Goal: Task Accomplishment & Management: Use online tool/utility

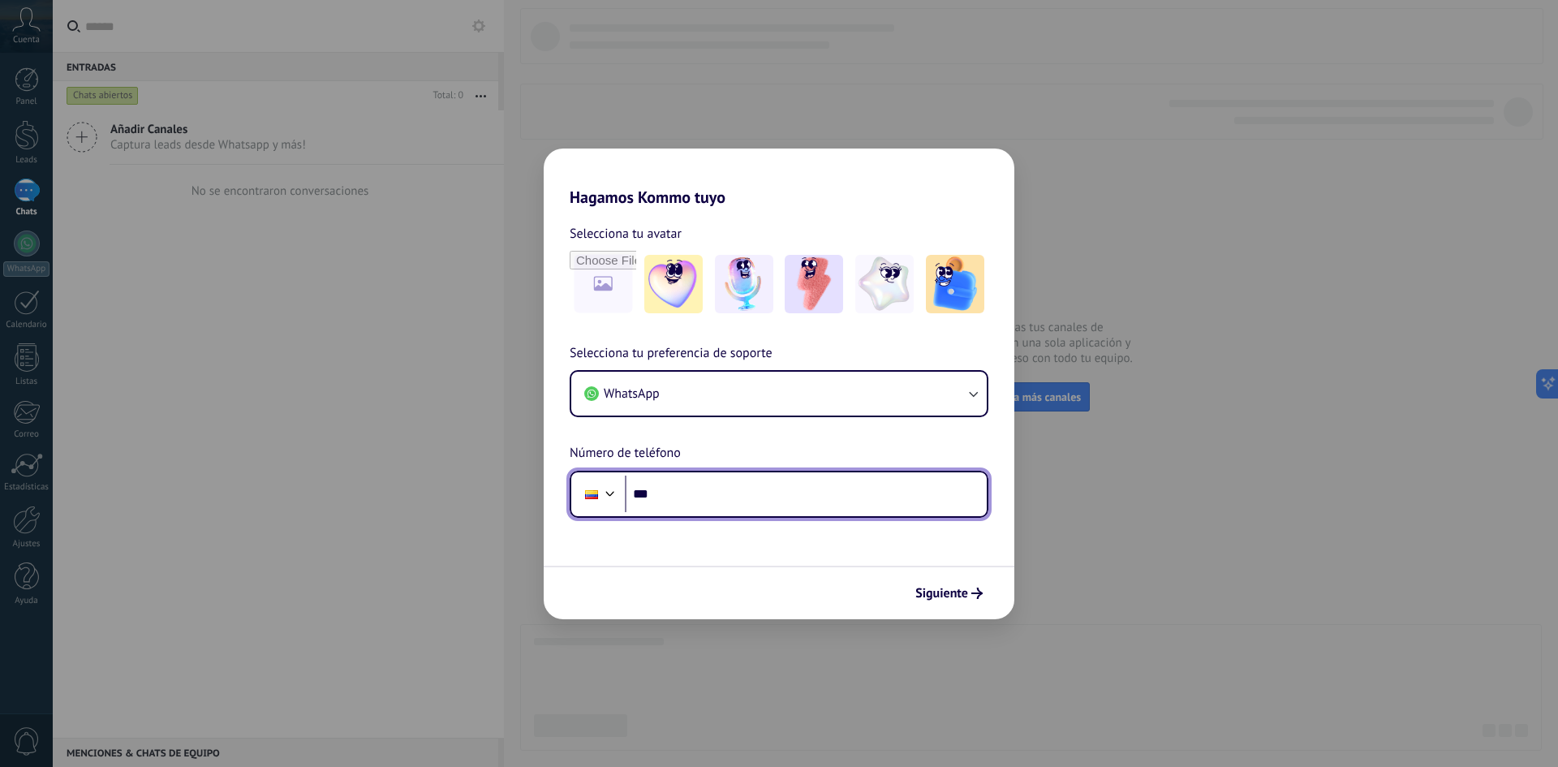
click at [691, 489] on input "***" at bounding box center [806, 494] width 362 height 37
type input "**********"
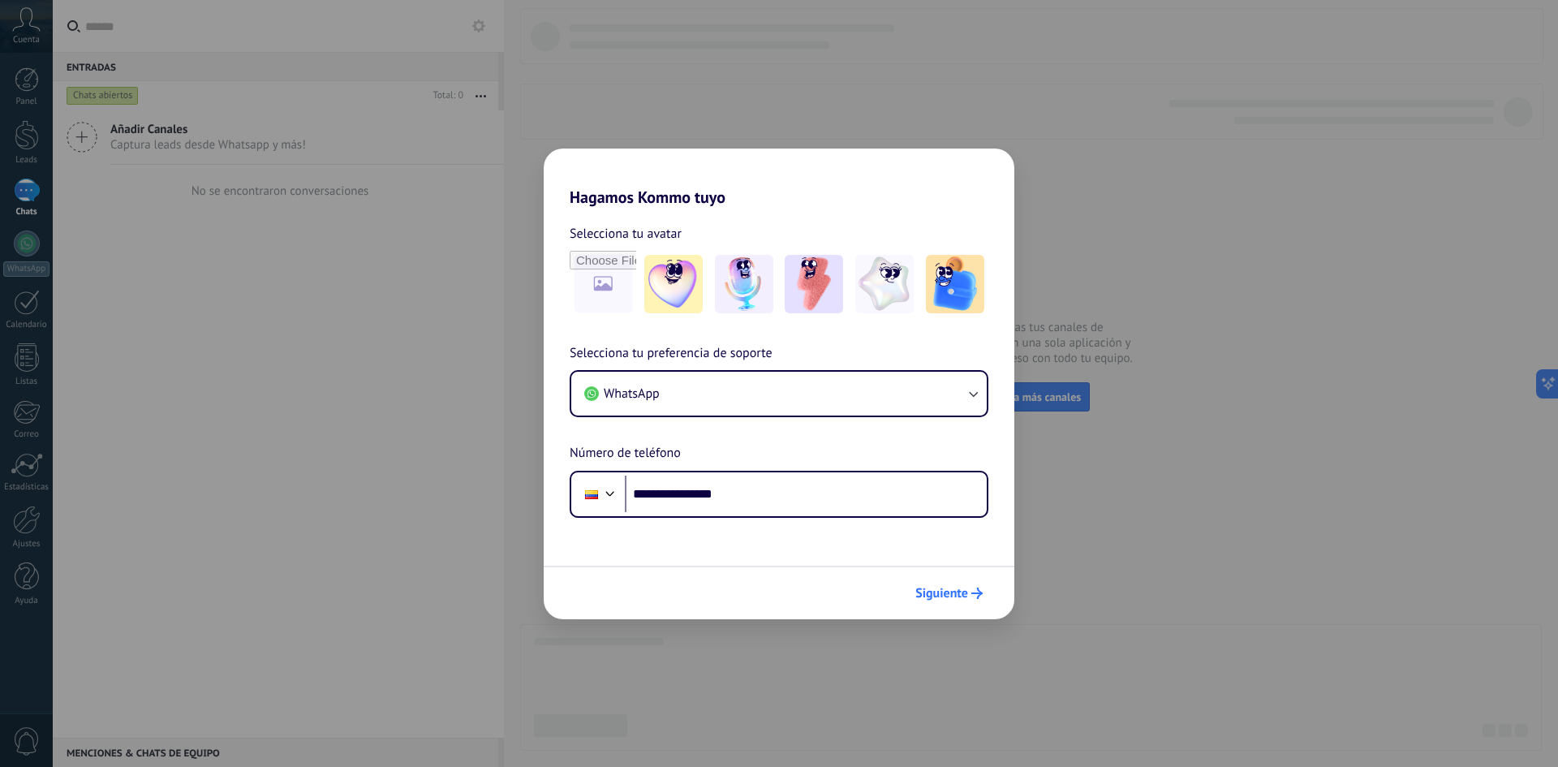
click at [968, 593] on span "Siguiente" at bounding box center [948, 593] width 67 height 11
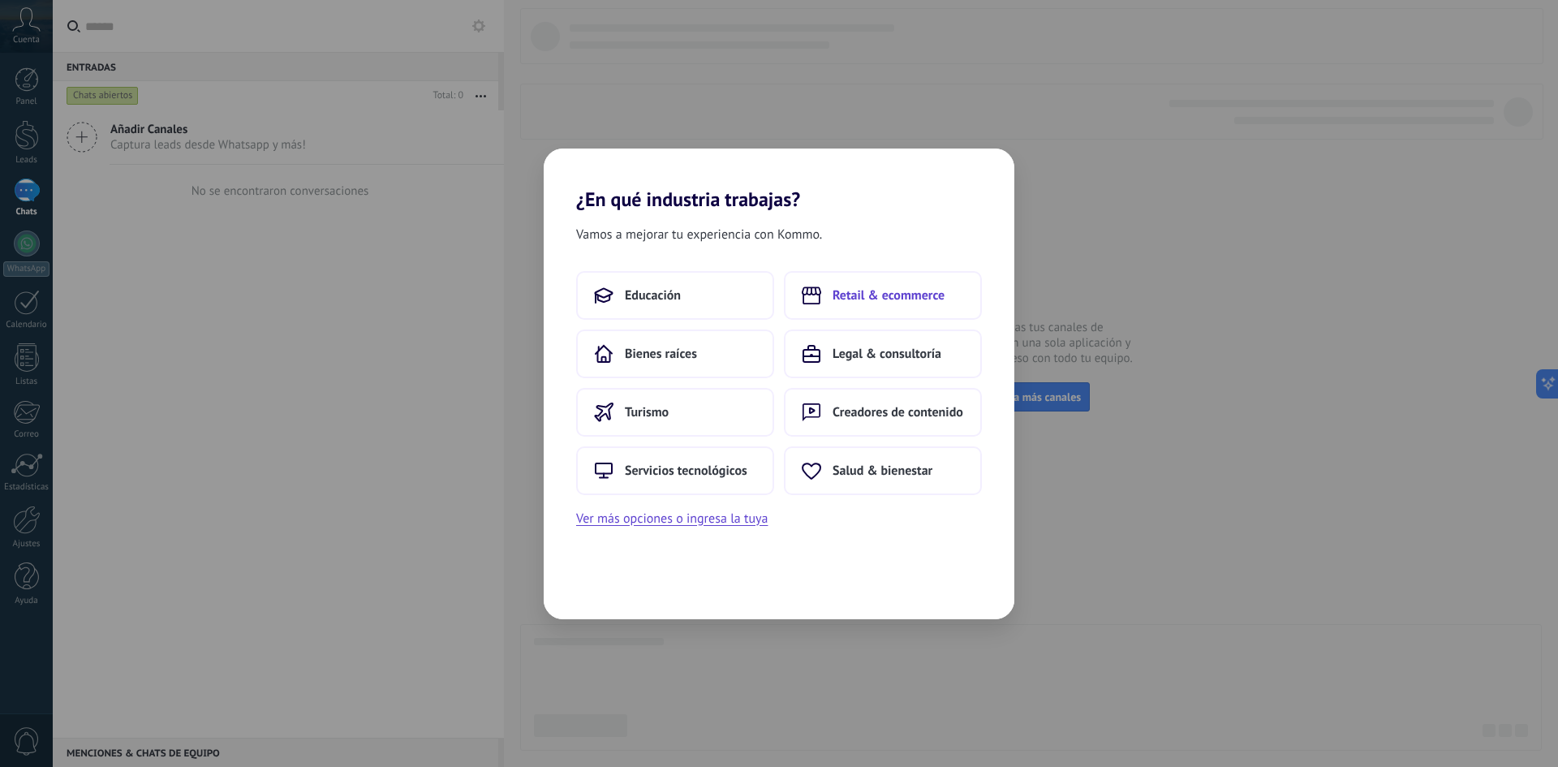
click at [905, 295] on span "Retail & ecommerce" at bounding box center [889, 295] width 112 height 16
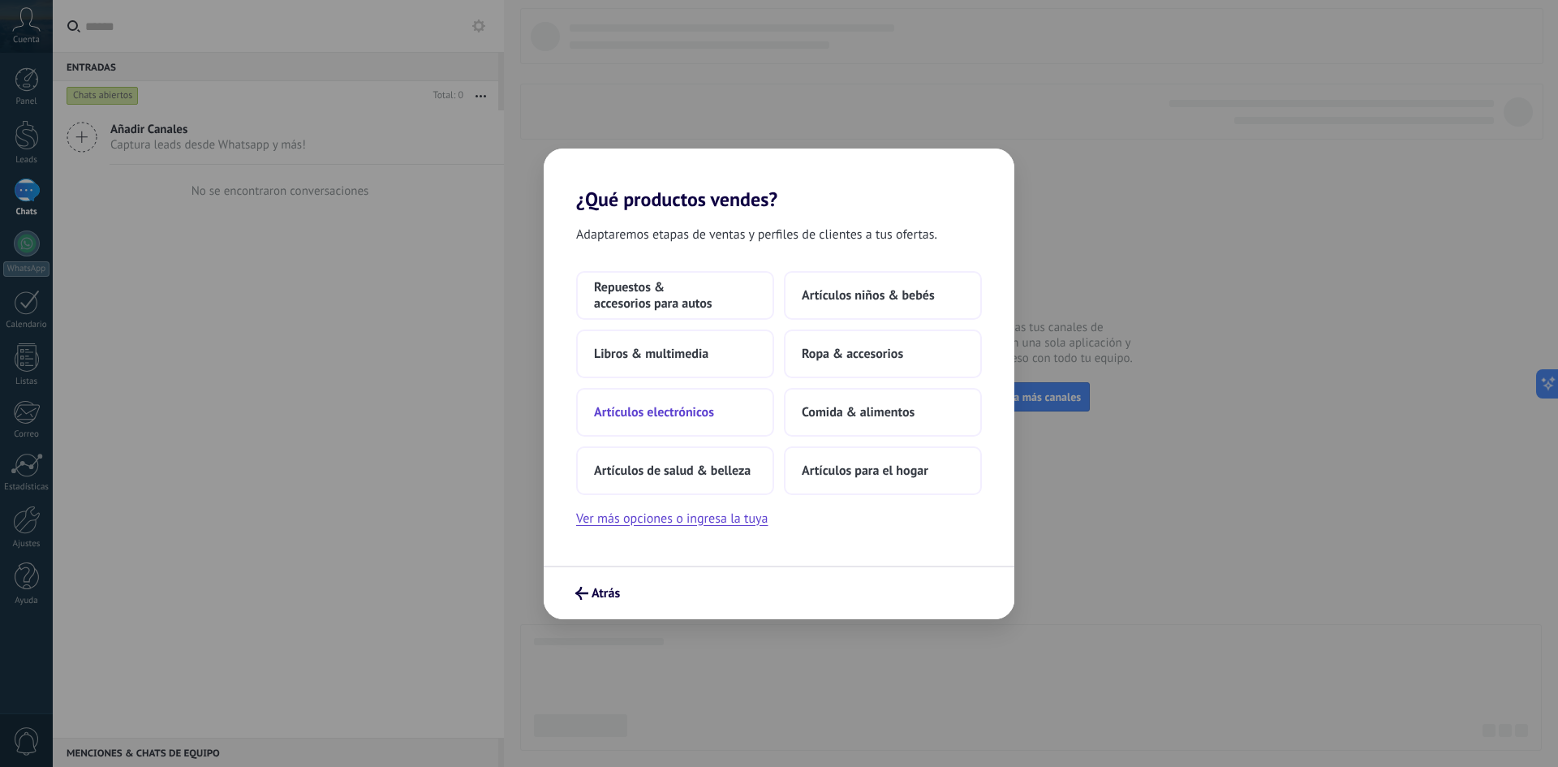
click at [677, 410] on span "Artículos electrónicos" at bounding box center [654, 412] width 120 height 16
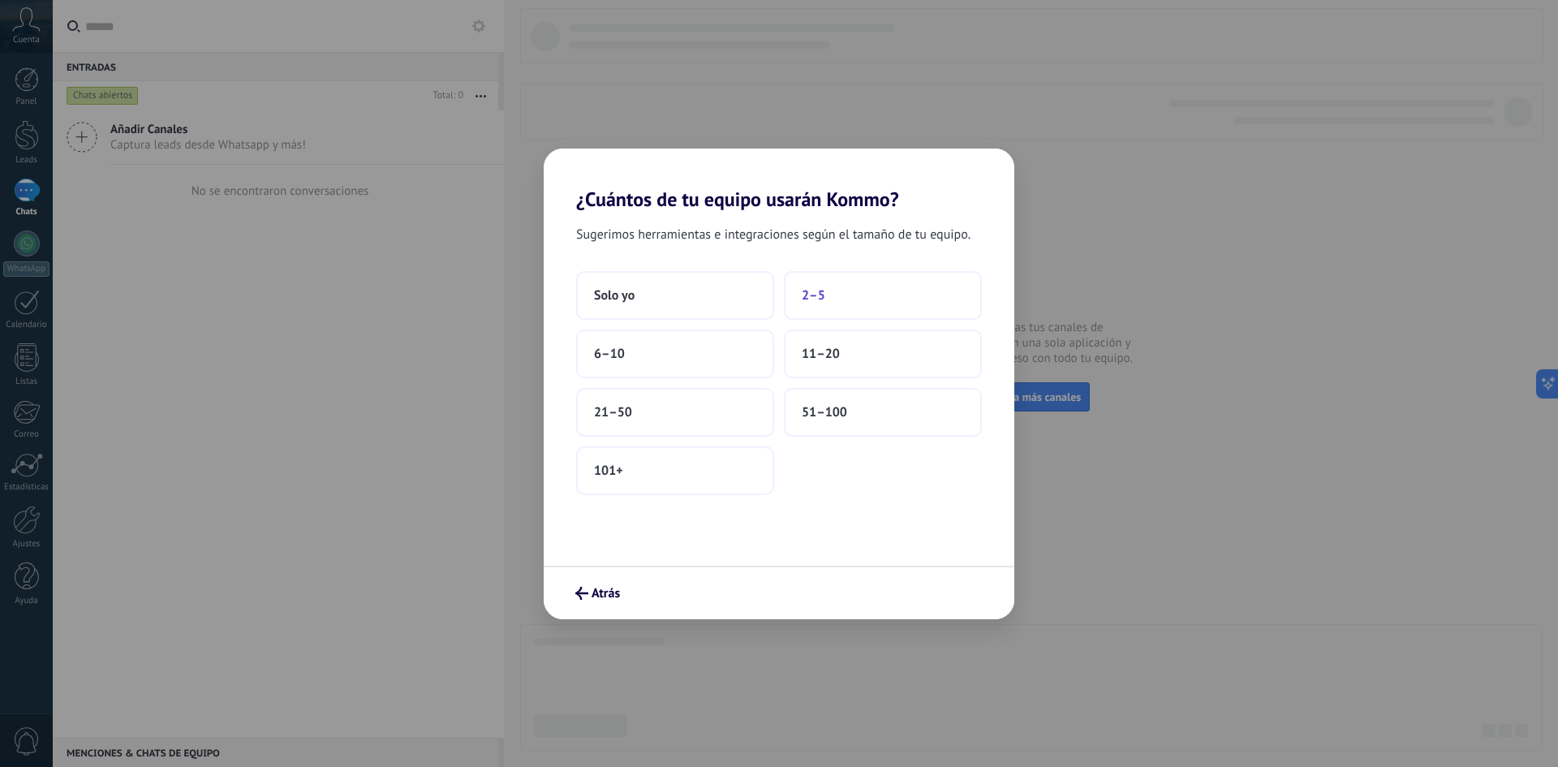
click at [813, 291] on span "2–5" at bounding box center [814, 295] width 24 height 16
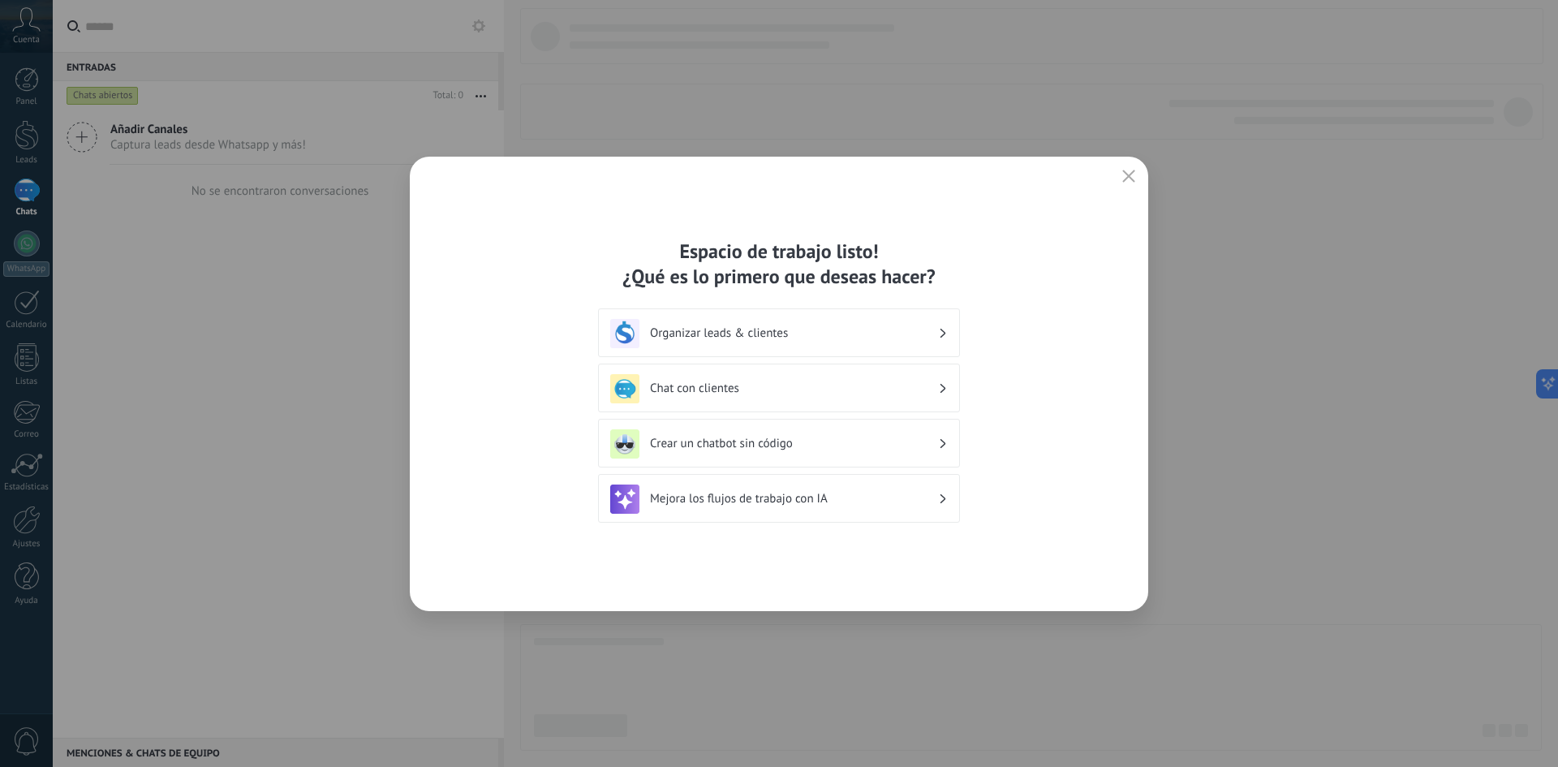
click at [817, 334] on h3 "Organizar leads & clientes" at bounding box center [794, 332] width 288 height 15
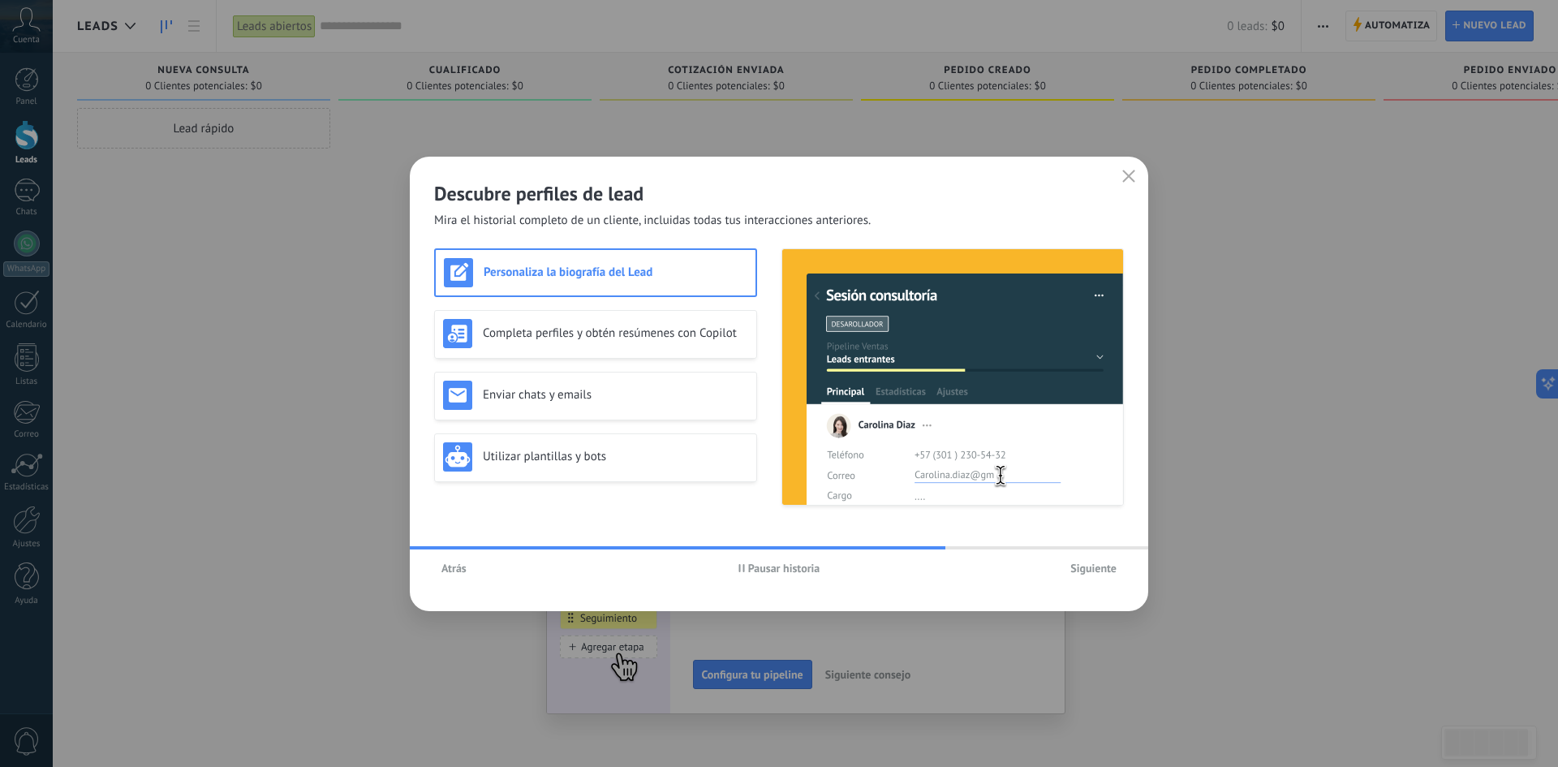
click at [1108, 566] on span "Siguiente" at bounding box center [1093, 567] width 46 height 11
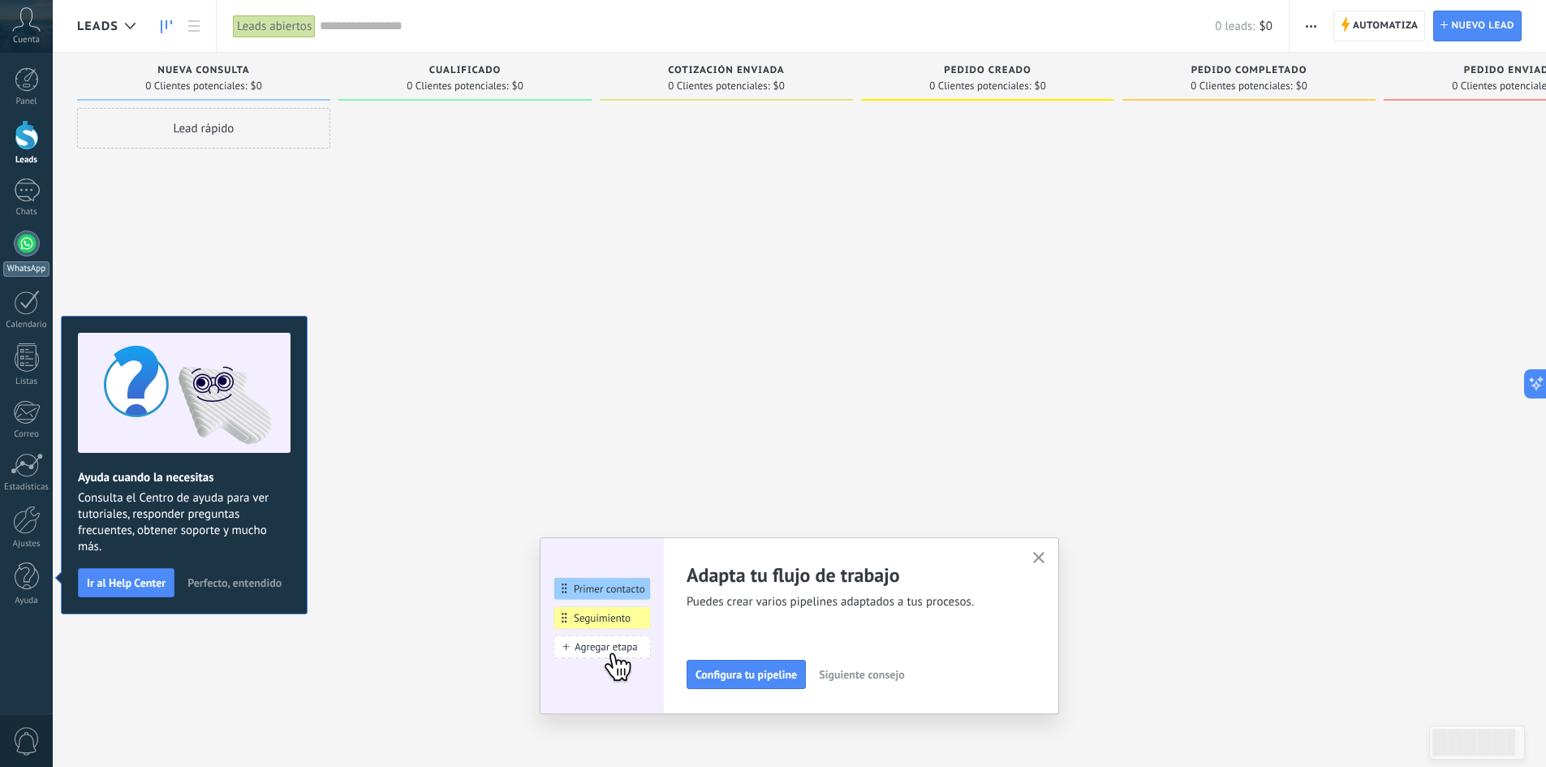
click at [27, 239] on div at bounding box center [27, 243] width 26 height 26
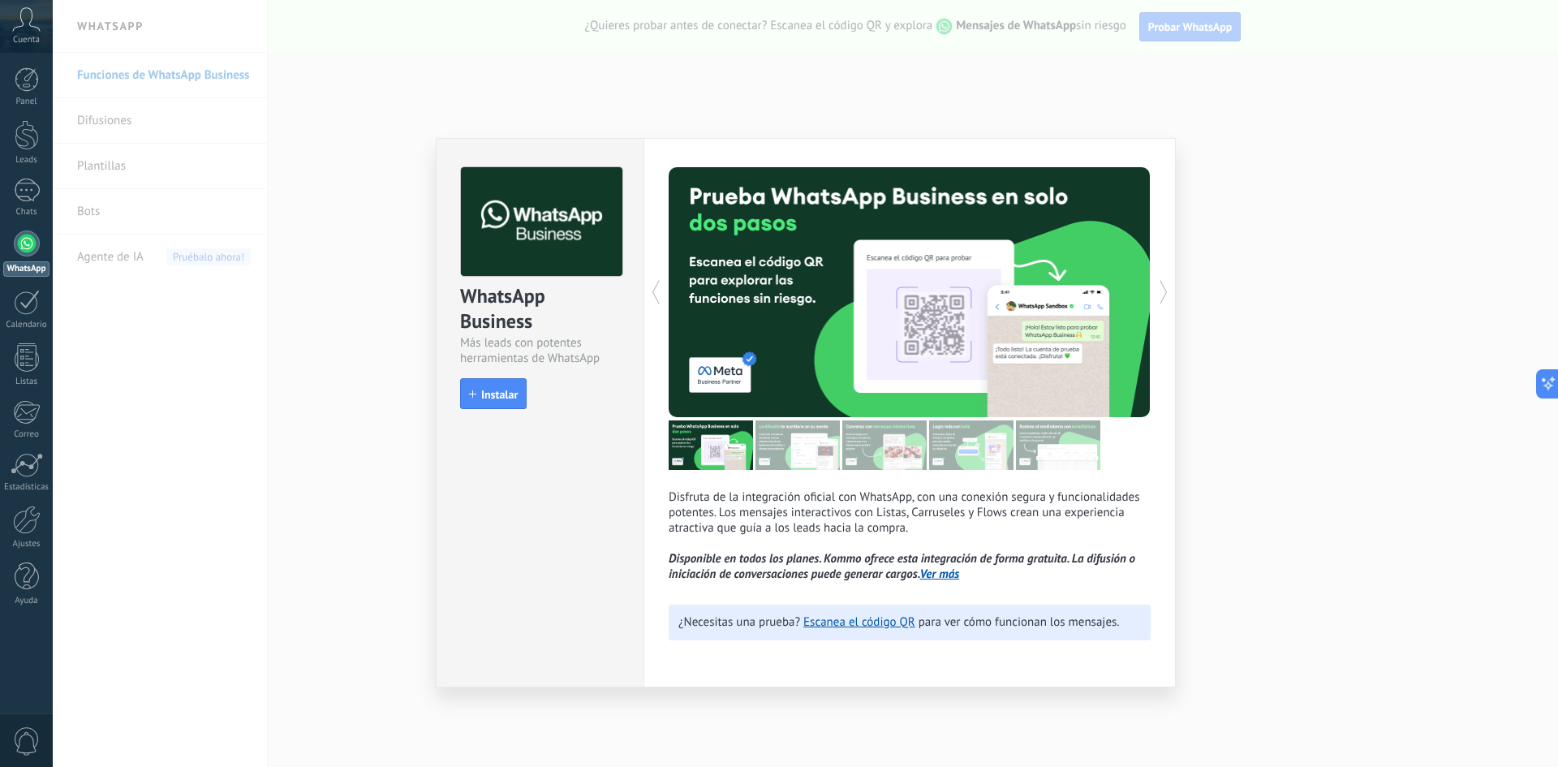
click at [1228, 260] on div "WhatsApp Business Más leads con potentes herramientas de WhatsApp install Insta…" at bounding box center [805, 383] width 1505 height 767
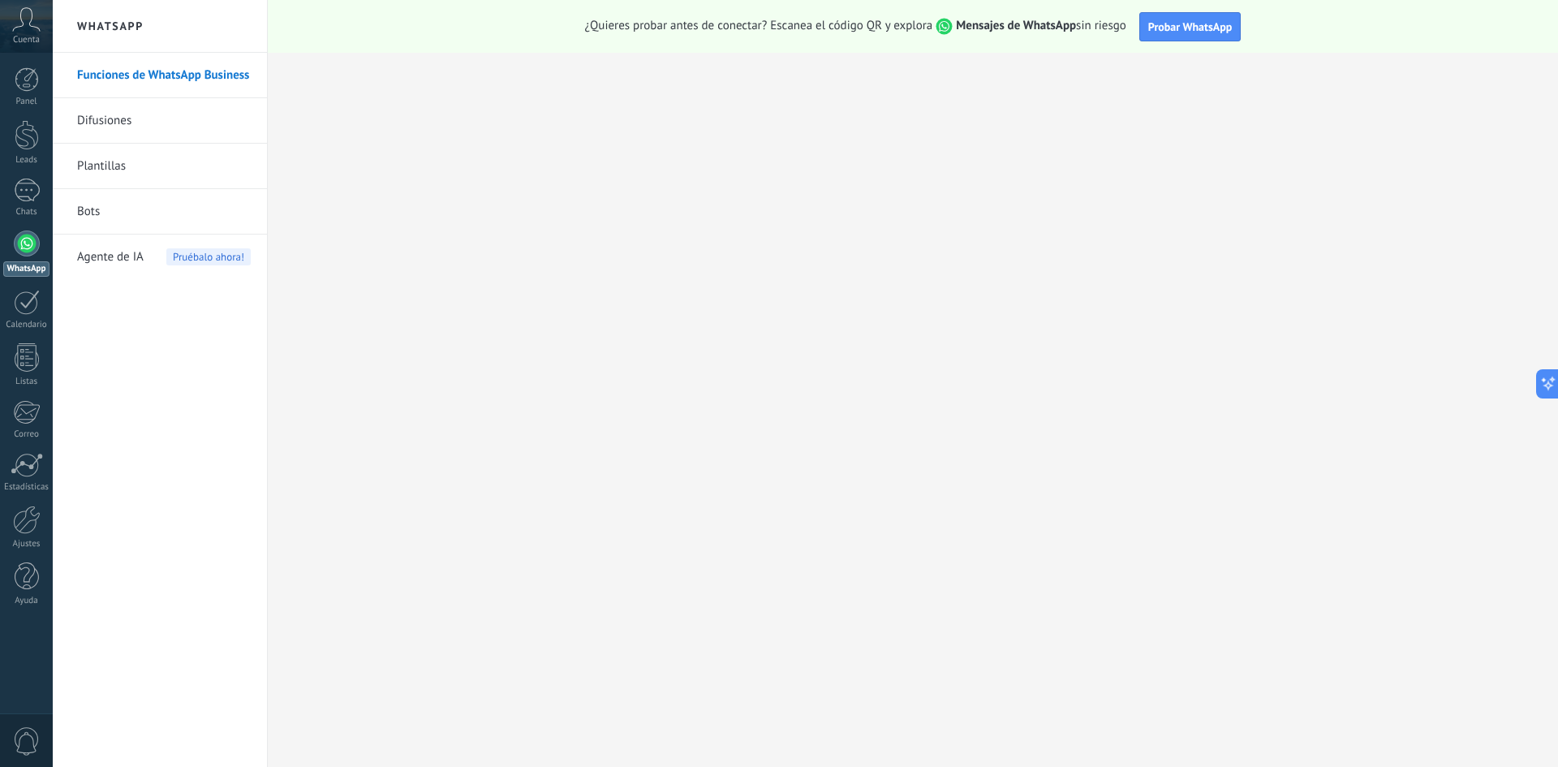
click at [33, 32] on div "Cuenta" at bounding box center [26, 26] width 53 height 53
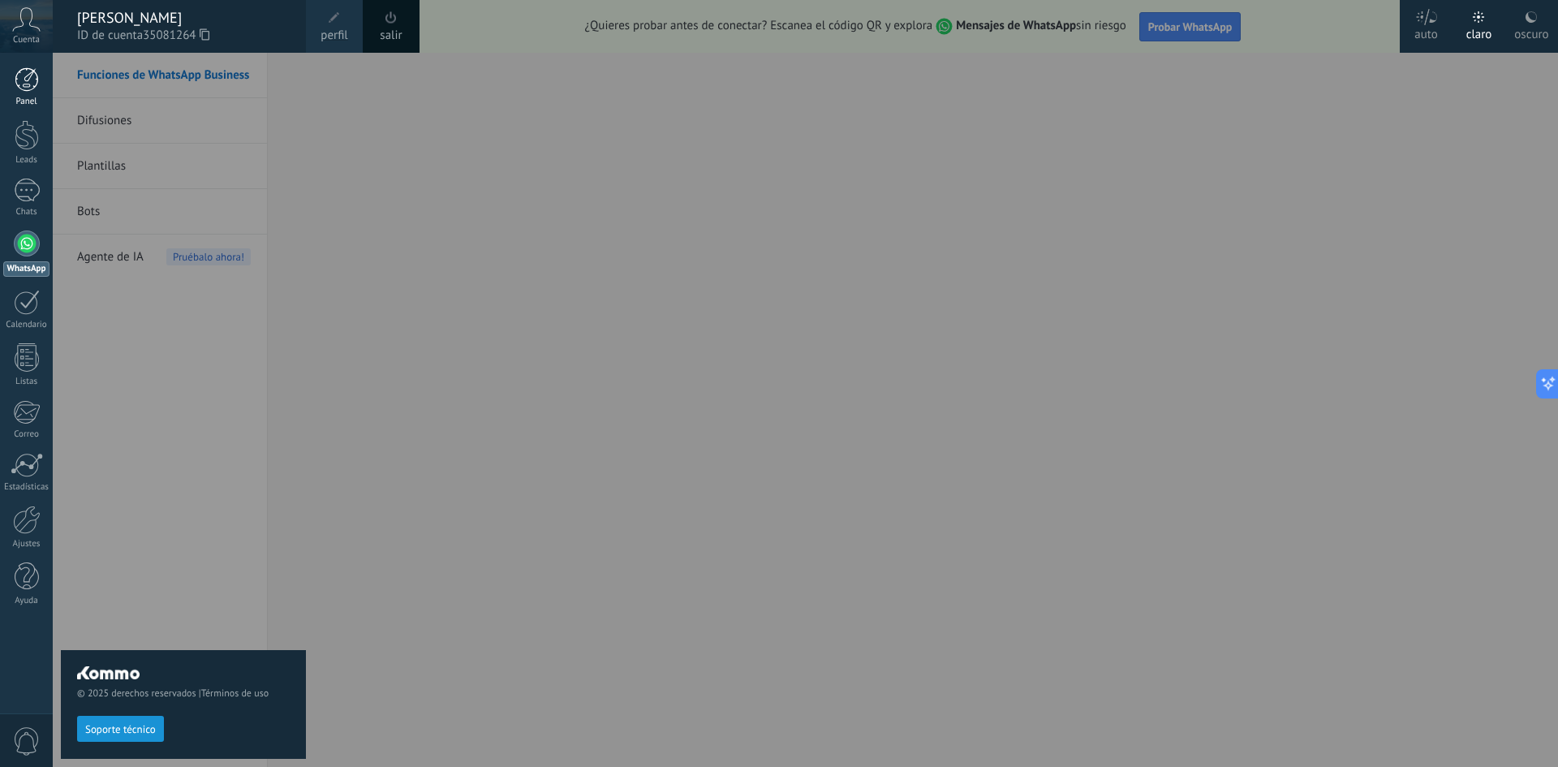
click at [33, 83] on div at bounding box center [27, 79] width 24 height 24
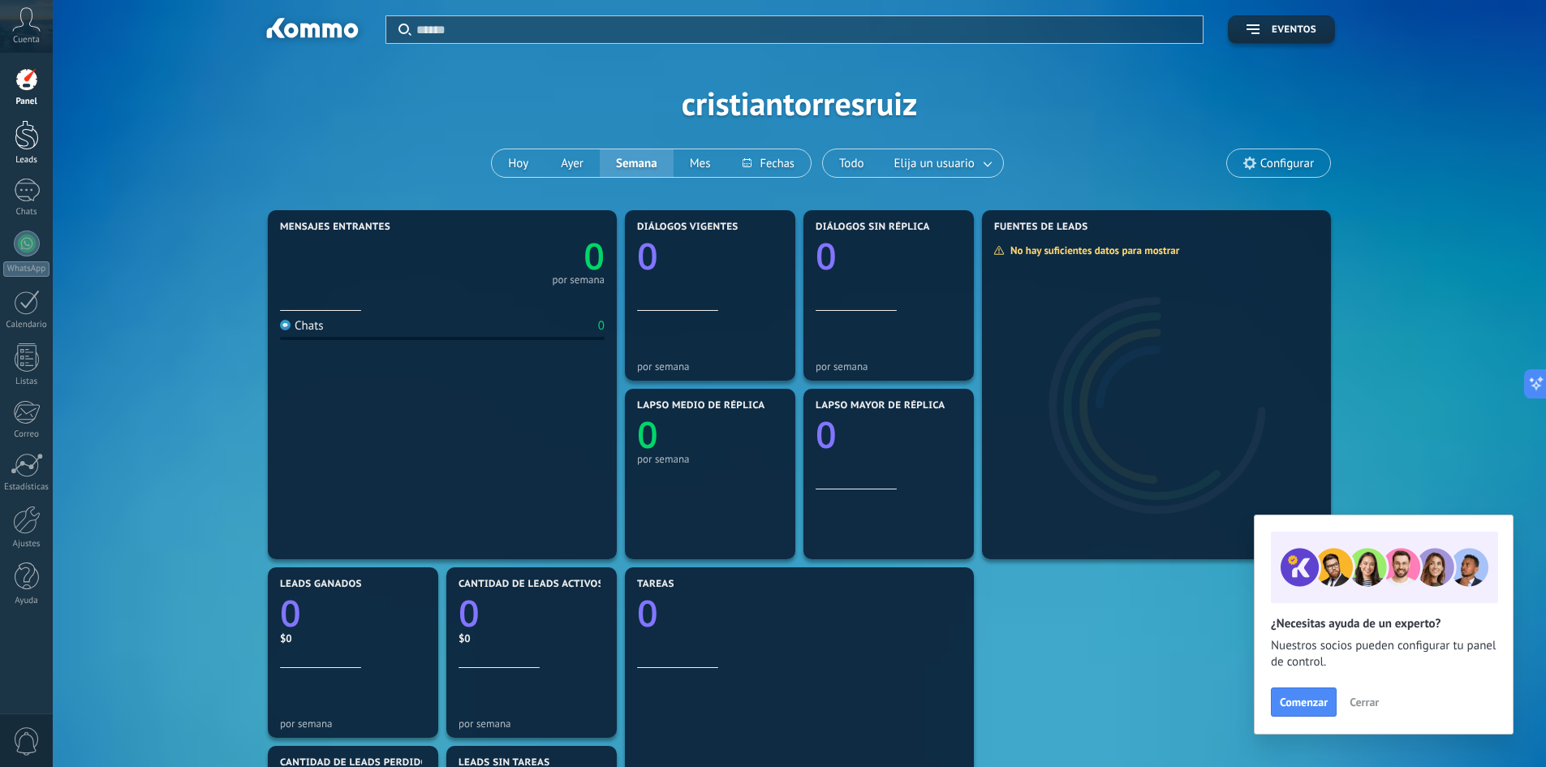
click at [33, 144] on div at bounding box center [27, 135] width 24 height 30
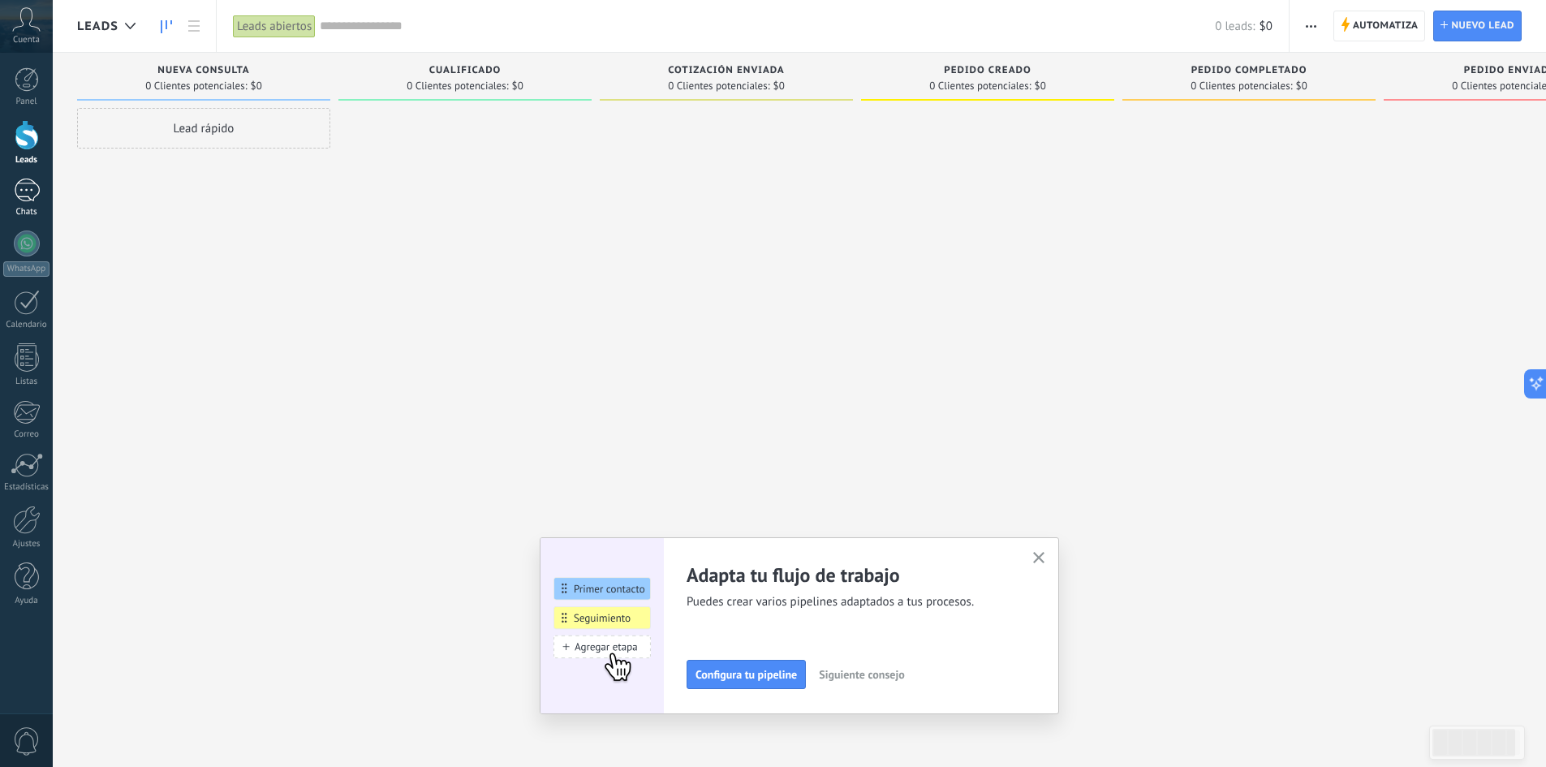
click at [27, 182] on div at bounding box center [27, 191] width 26 height 24
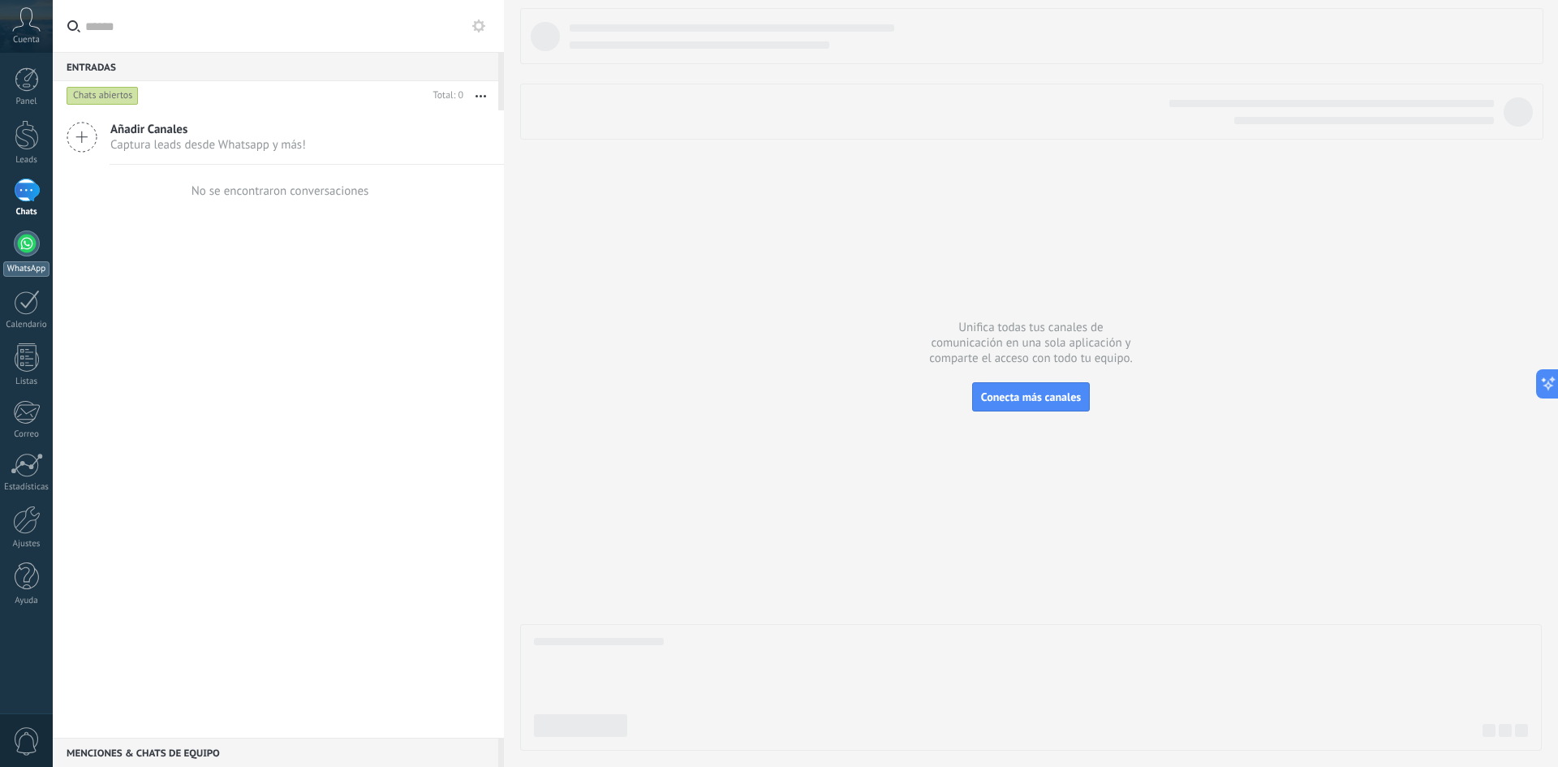
click at [32, 248] on div at bounding box center [27, 243] width 26 height 26
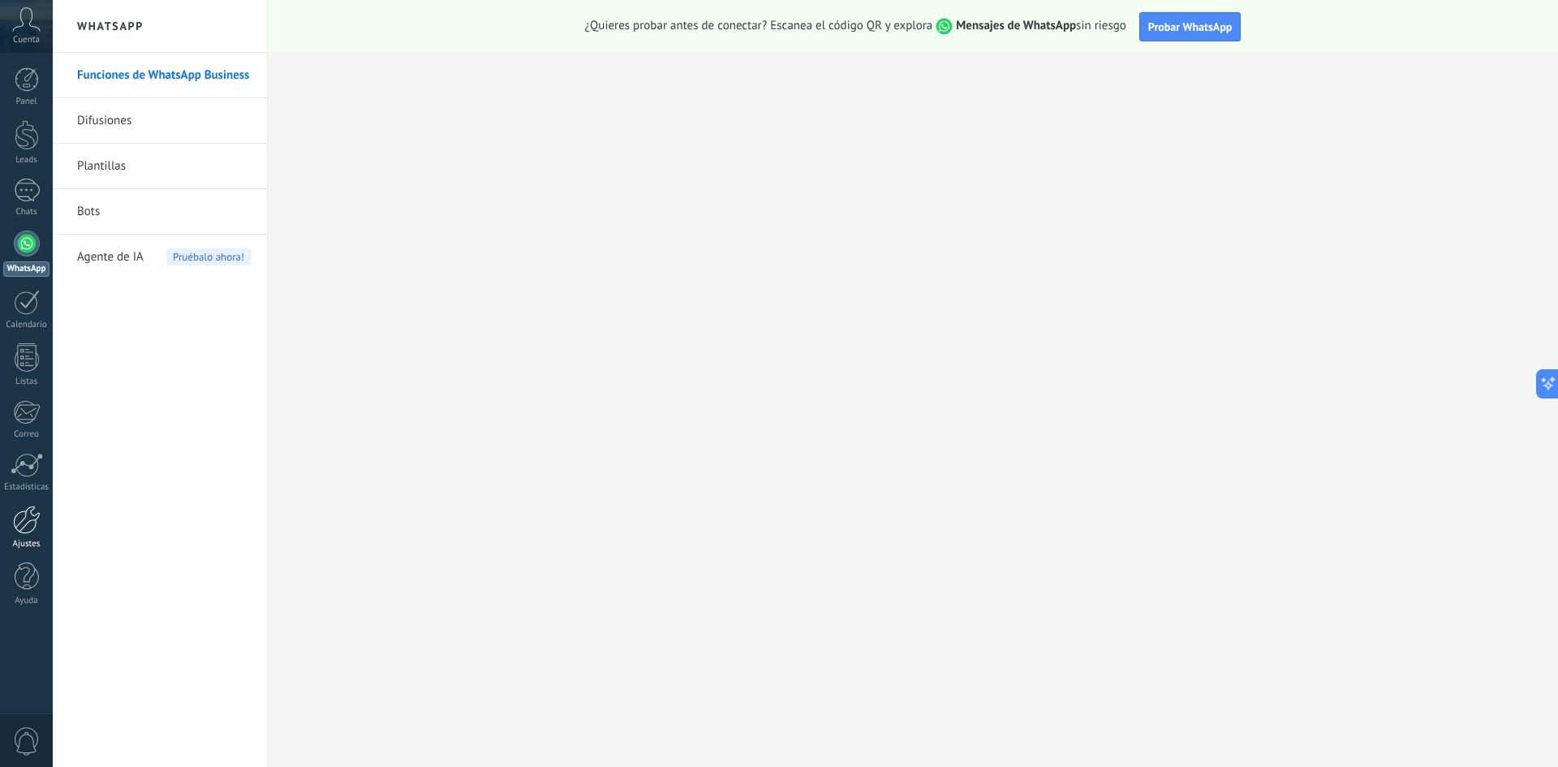
click at [32, 535] on link "Ajustes" at bounding box center [26, 528] width 53 height 44
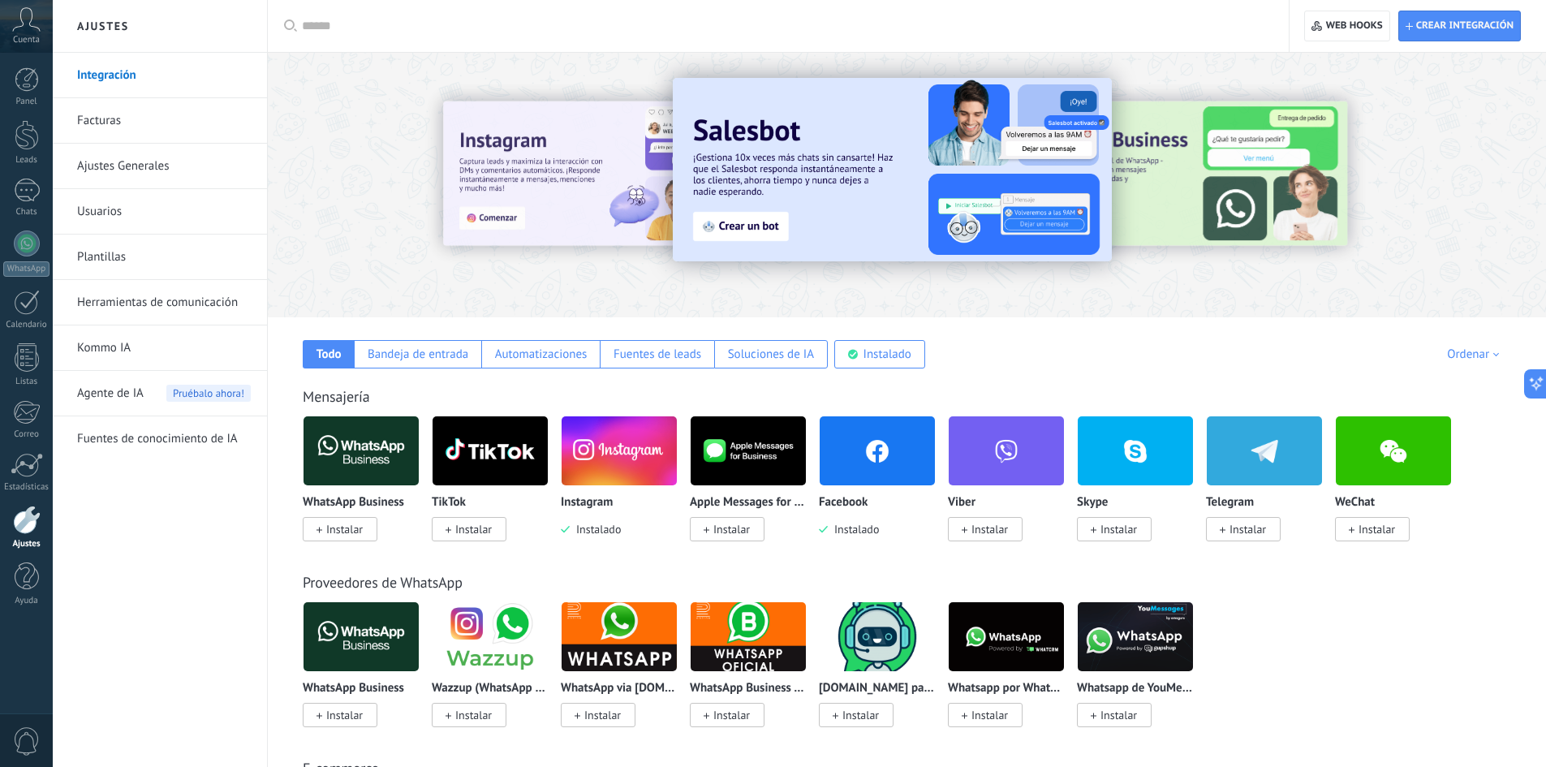
click at [355, 532] on span "Instalar" at bounding box center [344, 529] width 37 height 15
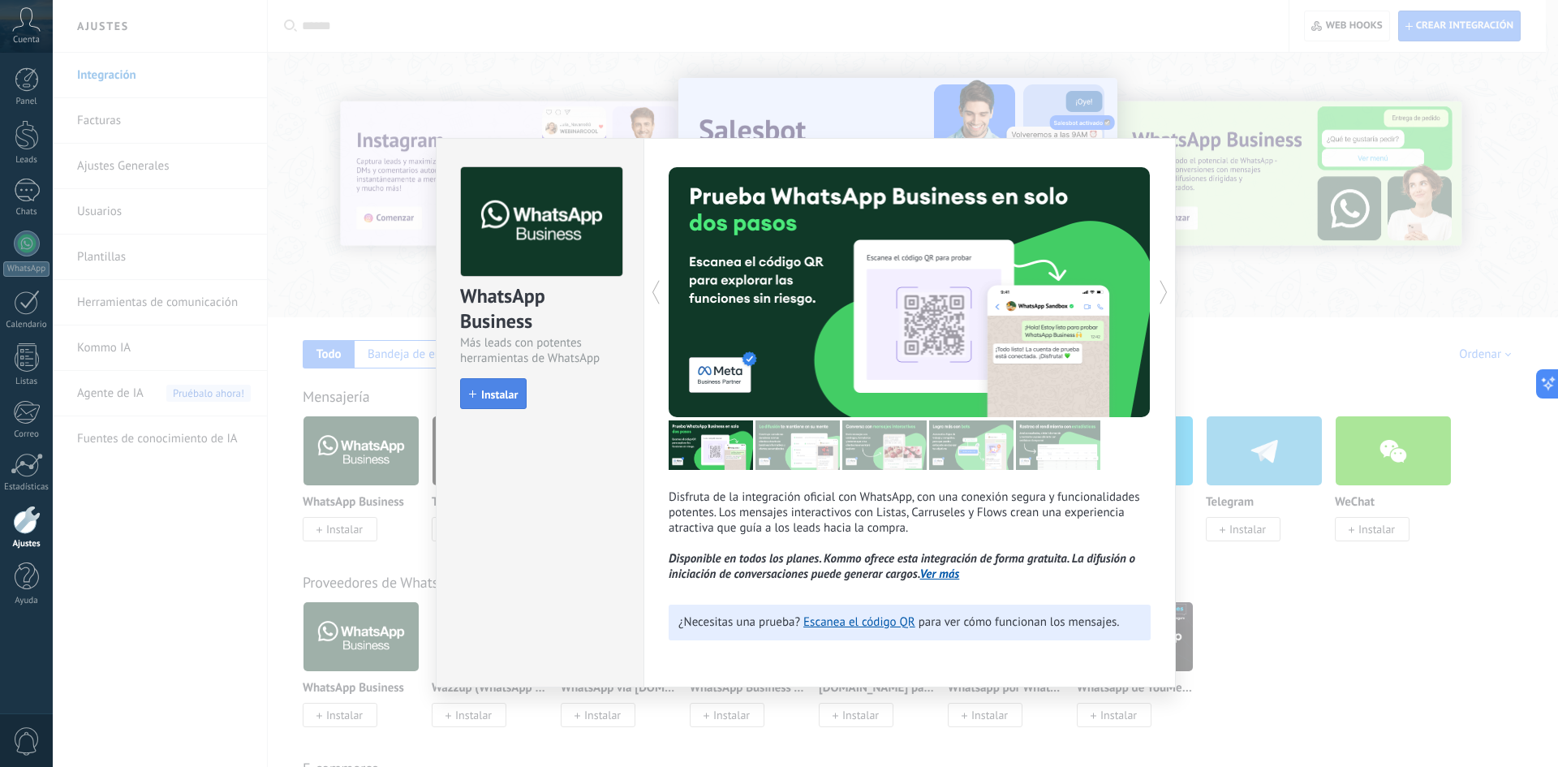
click at [504, 393] on span "Instalar" at bounding box center [499, 394] width 37 height 11
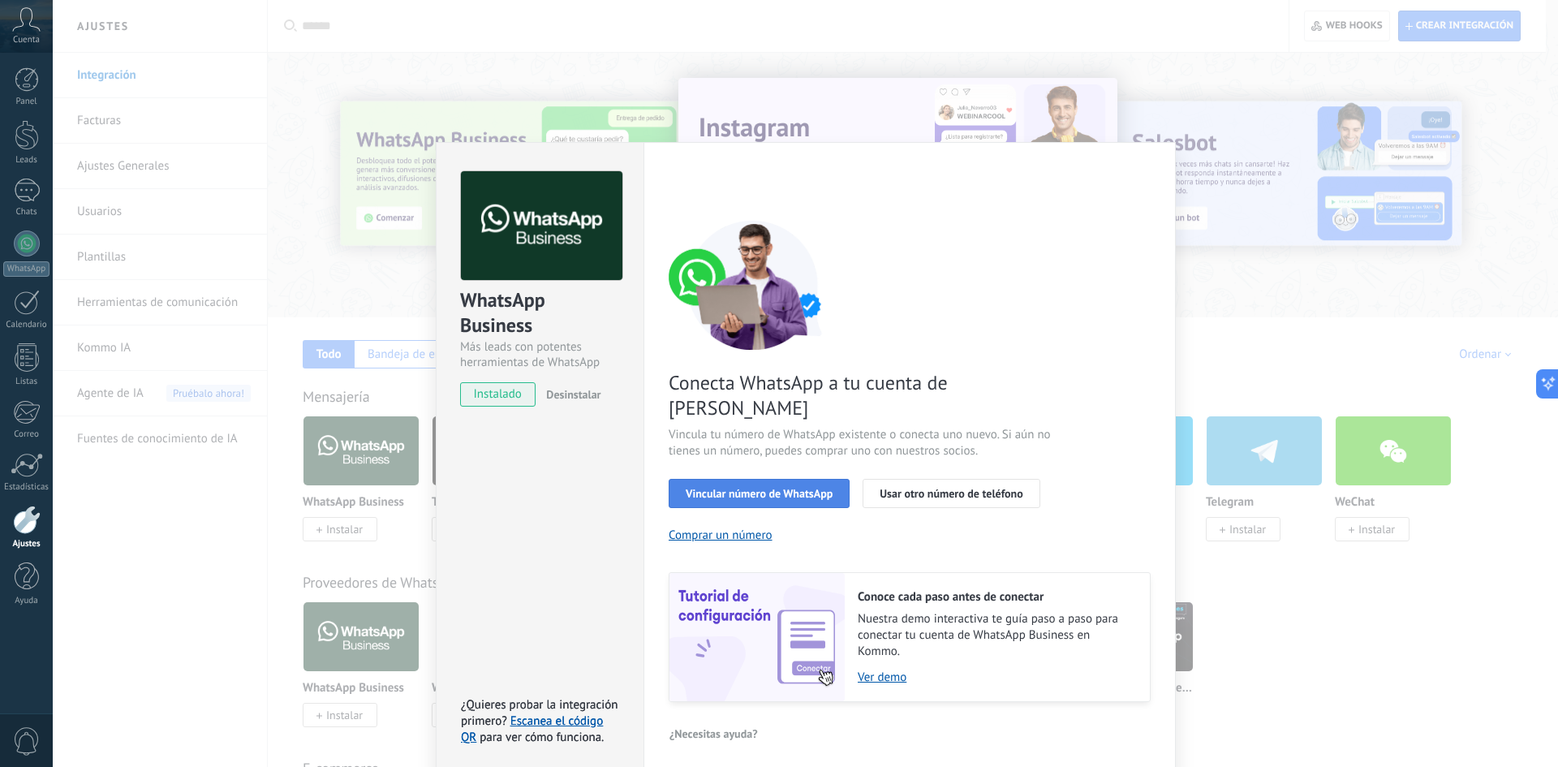
click at [763, 488] on span "Vincular número de WhatsApp" at bounding box center [759, 493] width 147 height 11
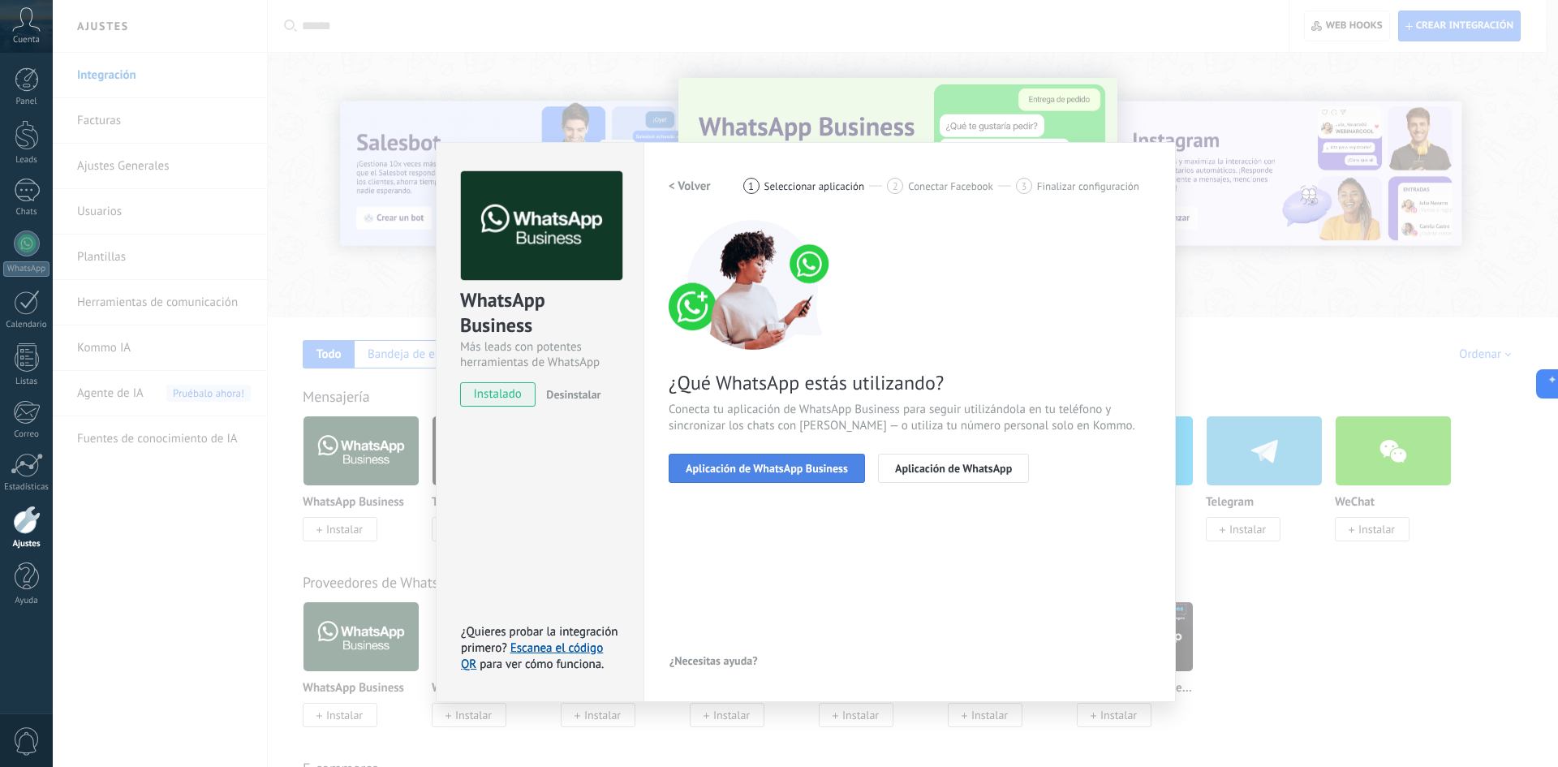
click at [762, 473] on span "Aplicación de WhatsApp Business" at bounding box center [767, 468] width 162 height 11
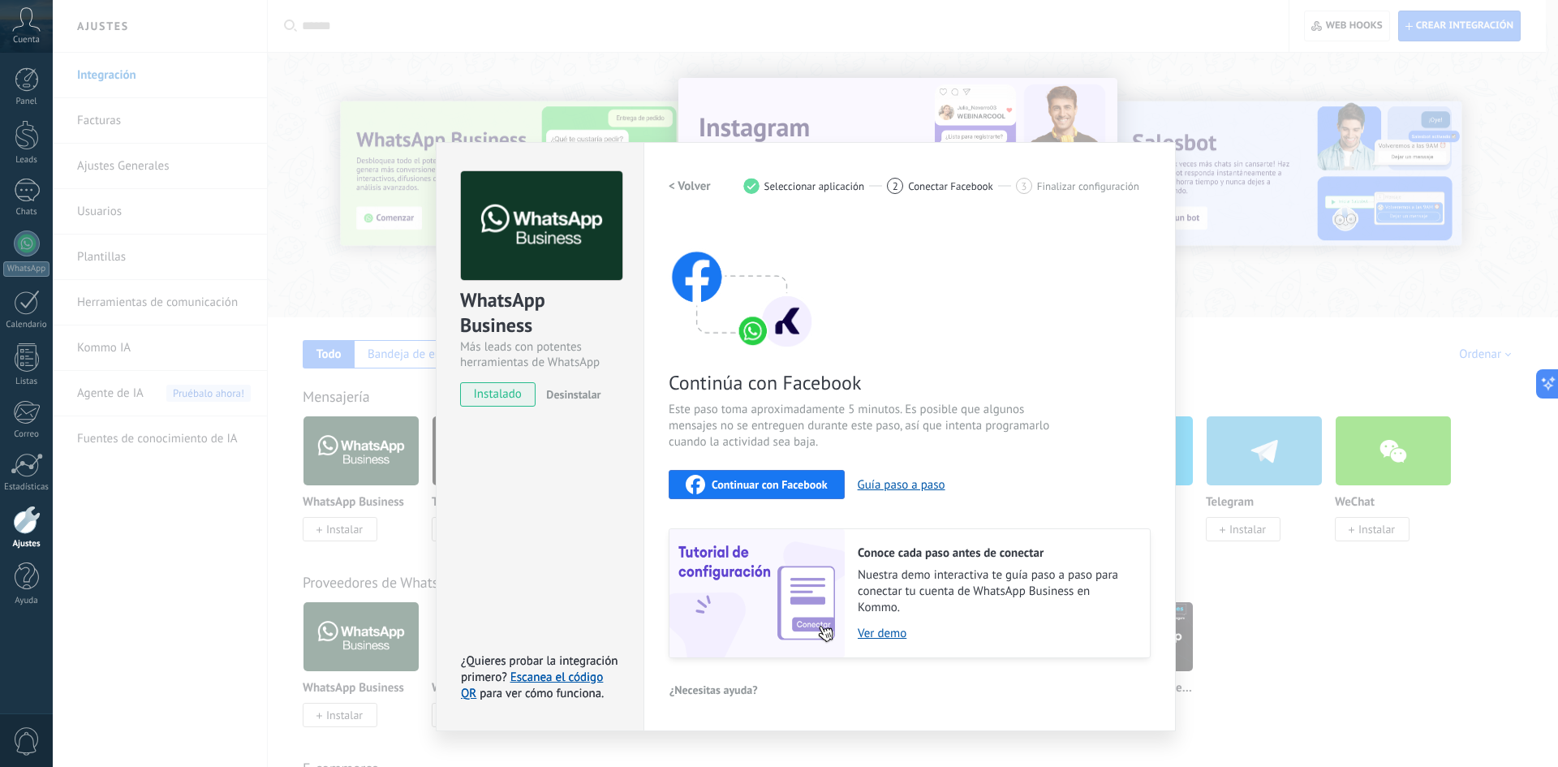
click at [751, 485] on span "Continuar con Facebook" at bounding box center [770, 484] width 116 height 11
